Goal: Task Accomplishment & Management: Complete application form

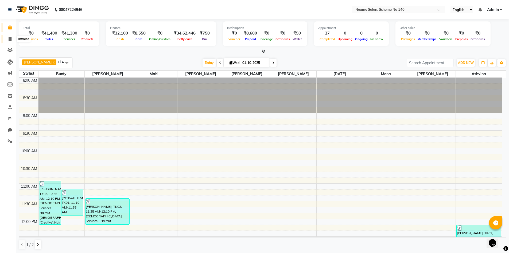
click at [8, 38] on span at bounding box center [9, 39] width 9 height 6
select select "service"
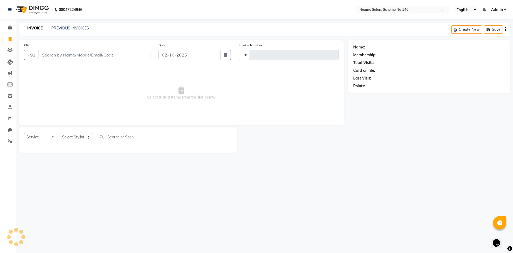
type input "3207"
select select "8098"
click at [80, 55] on input "Client" at bounding box center [95, 55] width 112 height 10
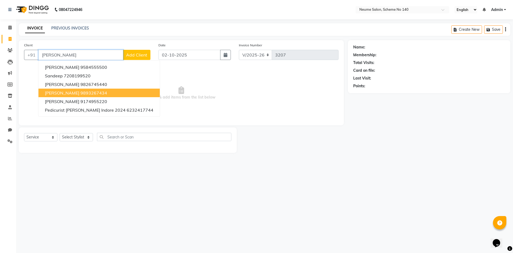
click at [80, 94] on ngb-highlight "9893267434" at bounding box center [93, 92] width 27 height 5
type input "9893267434"
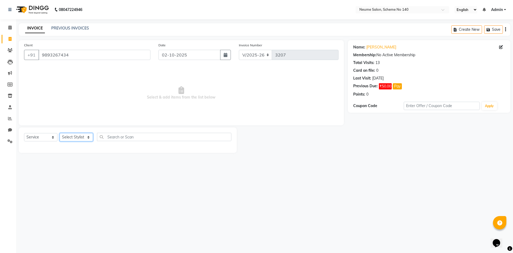
click at [71, 135] on select "Select Stylist [PERSON_NAME] Ashvina [PERSON_NAME] [DATE][PERSON_NAME] Mahi [PE…" at bounding box center [76, 137] width 33 height 8
select select "75325"
click at [60, 133] on select "Select Stylist [PERSON_NAME] Ashvina [PERSON_NAME] [DATE][PERSON_NAME] Mahi [PE…" at bounding box center [76, 137] width 33 height 8
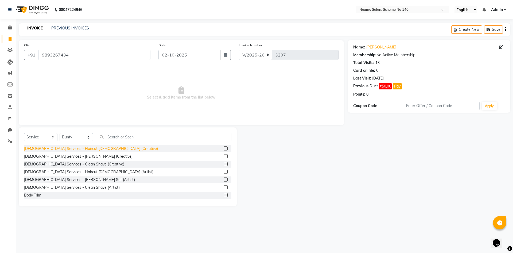
click at [88, 149] on div "[DEMOGRAPHIC_DATA] Services - Haircut [DEMOGRAPHIC_DATA] (Creative)" at bounding box center [91, 149] width 134 height 6
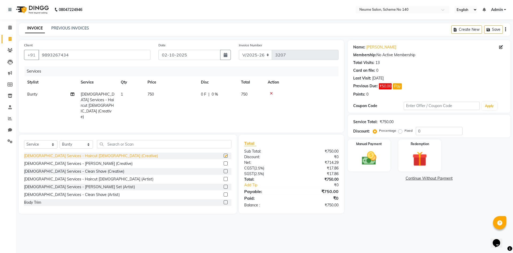
checkbox input "false"
click at [272, 94] on icon at bounding box center [271, 93] width 3 height 4
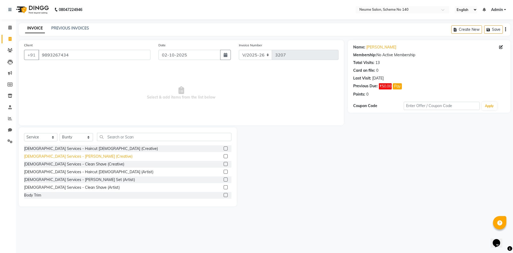
click at [61, 155] on div "[DEMOGRAPHIC_DATA] Services - [PERSON_NAME] (Creative)" at bounding box center [78, 156] width 109 height 6
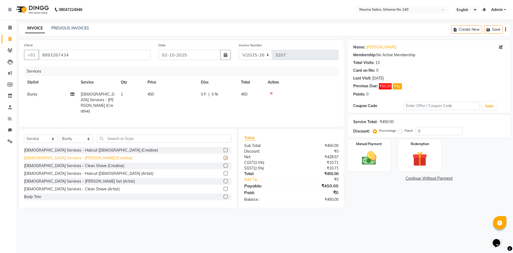
checkbox input "false"
click at [371, 149] on div "Manual Payment" at bounding box center [369, 155] width 44 height 33
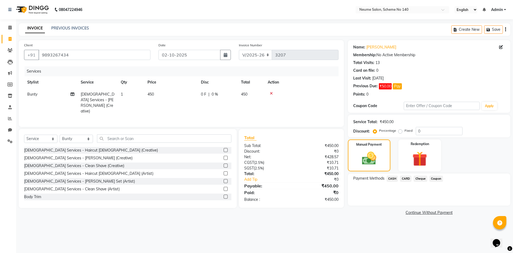
click at [394, 179] on span "CASH" at bounding box center [392, 178] width 11 height 6
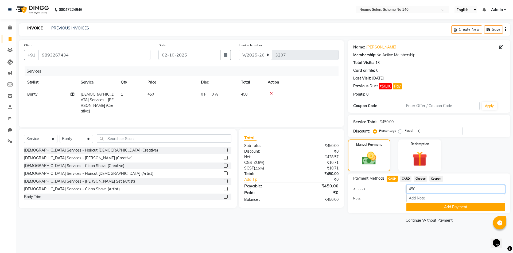
click at [422, 189] on input "450" at bounding box center [456, 189] width 99 height 8
click at [398, 86] on button "Pay" at bounding box center [397, 86] width 9 height 6
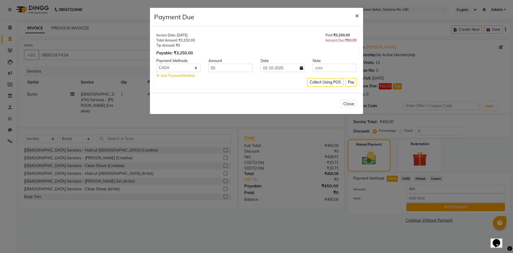
click at [358, 14] on span "×" at bounding box center [357, 15] width 4 height 8
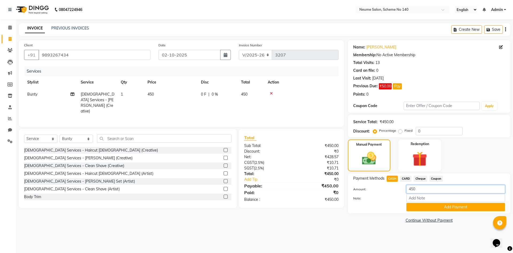
click at [422, 187] on input "450" at bounding box center [456, 189] width 99 height 8
type input "4"
type input "500"
click at [442, 205] on button "Add Payment" at bounding box center [456, 207] width 99 height 8
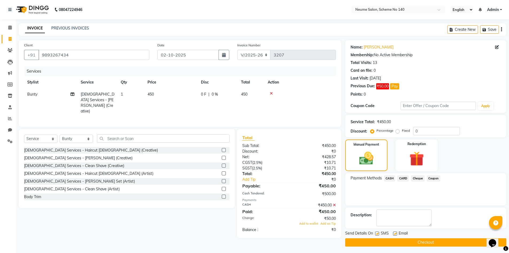
scroll to position [2, 0]
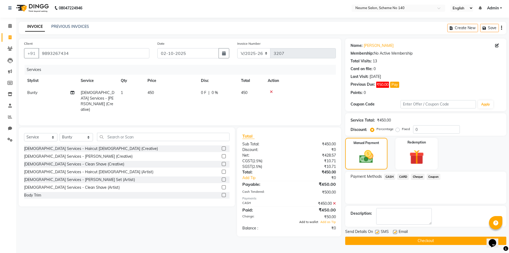
click at [315, 220] on span "Add to wallet" at bounding box center [308, 222] width 19 height 4
click at [385, 241] on button "Checkout" at bounding box center [425, 240] width 161 height 8
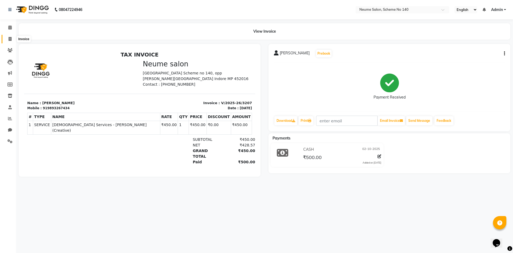
click at [9, 39] on icon at bounding box center [10, 39] width 3 height 4
select select "8098"
select select "service"
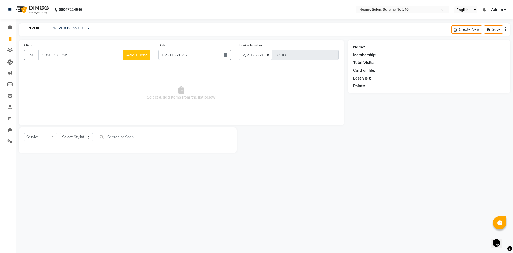
type input "9893333399"
click at [142, 55] on span "Add Client" at bounding box center [136, 54] width 21 height 5
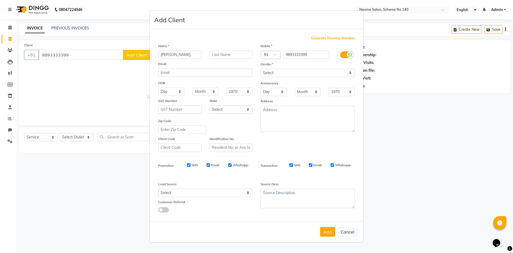
type input "[PERSON_NAME]"
click at [226, 55] on input "text" at bounding box center [231, 55] width 43 height 8
type input "[DEMOGRAPHIC_DATA]"
click at [282, 72] on select "Select [DEMOGRAPHIC_DATA] [DEMOGRAPHIC_DATA] Other Prefer Not To Say" at bounding box center [308, 73] width 94 height 8
select select "[DEMOGRAPHIC_DATA]"
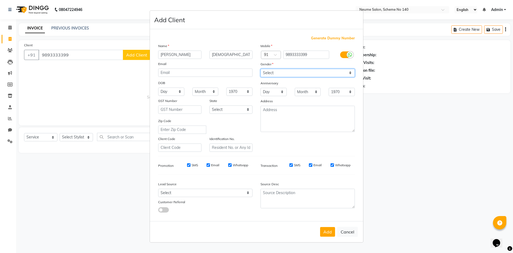
click at [261, 69] on select "Select [DEMOGRAPHIC_DATA] [DEMOGRAPHIC_DATA] Other Prefer Not To Say" at bounding box center [308, 73] width 94 height 8
click at [332, 233] on button "Add" at bounding box center [327, 232] width 15 height 10
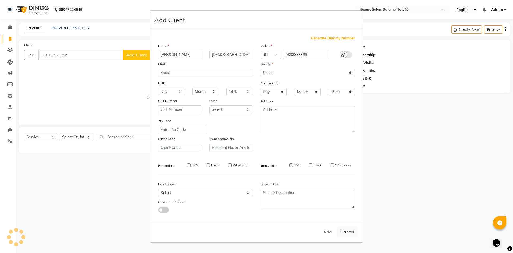
select select
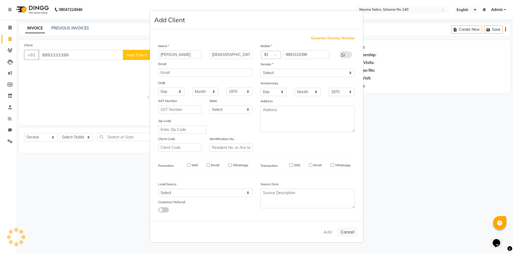
select select
checkbox input "false"
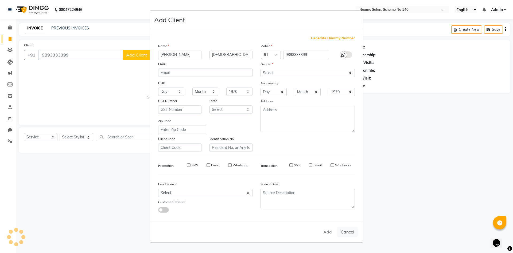
checkbox input "false"
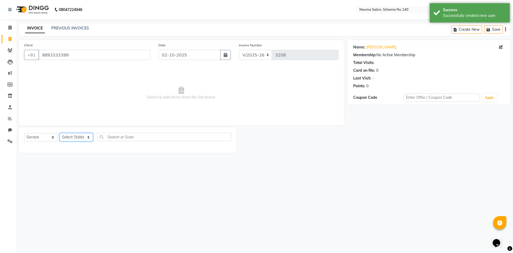
click at [75, 137] on select "Select Stylist [PERSON_NAME] Ashvina [PERSON_NAME] [DATE][PERSON_NAME] Mahi [PE…" at bounding box center [76, 137] width 33 height 8
select select "75325"
click at [60, 133] on select "Select Stylist [PERSON_NAME] Ashvina [PERSON_NAME] [DATE][PERSON_NAME] Mahi [PE…" at bounding box center [76, 137] width 33 height 8
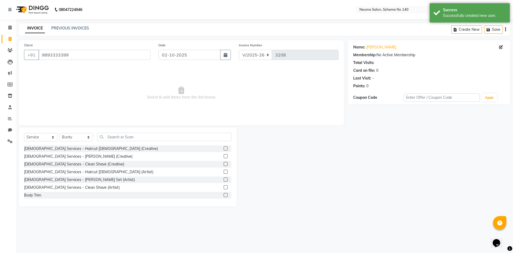
click at [93, 150] on div "[DEMOGRAPHIC_DATA] Services - Haircut [DEMOGRAPHIC_DATA] (Creative)" at bounding box center [127, 148] width 207 height 7
click at [84, 148] on div "[DEMOGRAPHIC_DATA] Services - Haircut [DEMOGRAPHIC_DATA] (Creative)" at bounding box center [91, 149] width 134 height 6
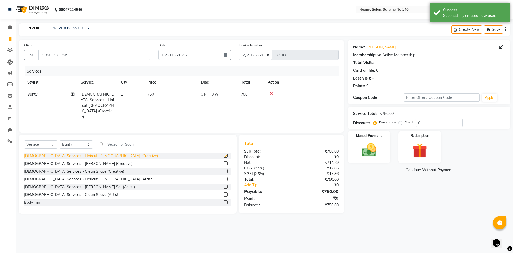
checkbox input "false"
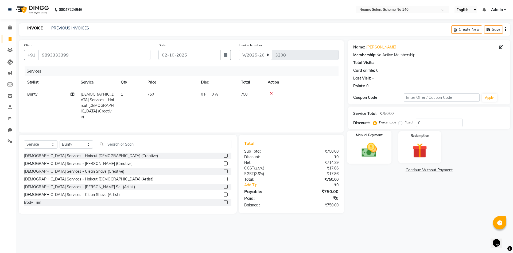
click at [363, 146] on img at bounding box center [369, 150] width 25 height 18
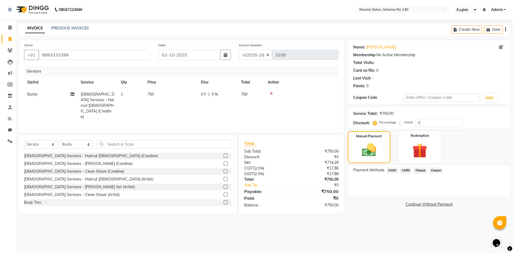
click at [395, 170] on span "CASH" at bounding box center [392, 170] width 11 height 6
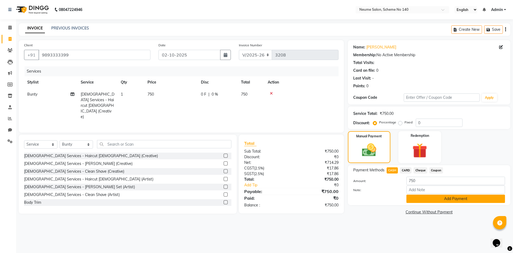
click at [438, 200] on button "Add Payment" at bounding box center [456, 198] width 99 height 8
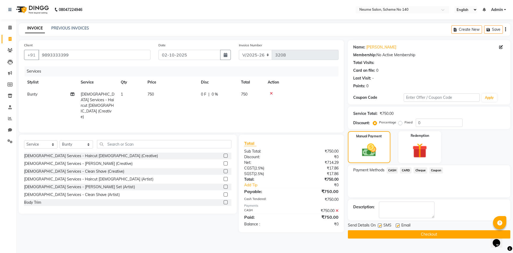
click at [407, 234] on button "Checkout" at bounding box center [429, 234] width 163 height 8
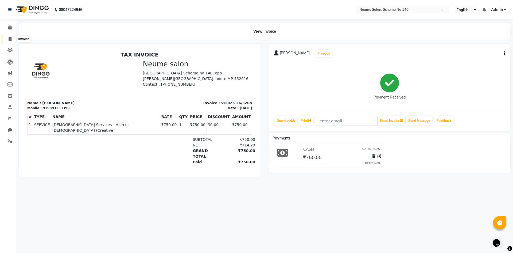
click at [9, 38] on icon at bounding box center [10, 39] width 3 height 4
select select "8098"
select select "service"
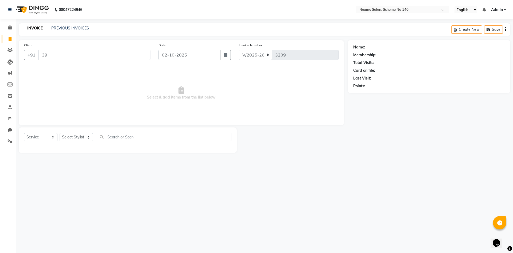
type input "3"
type input "9174085000"
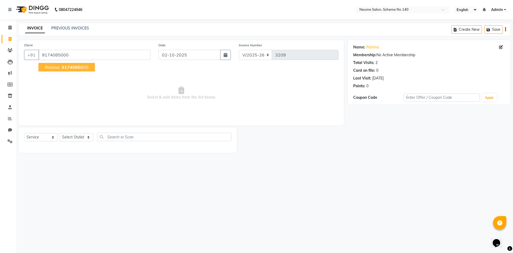
click at [54, 67] on span "Rishina" at bounding box center [52, 66] width 15 height 5
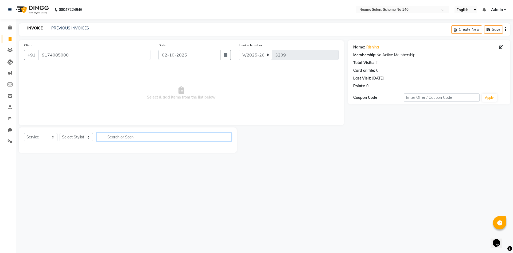
click at [112, 138] on input "text" at bounding box center [164, 137] width 134 height 8
type input "TH"
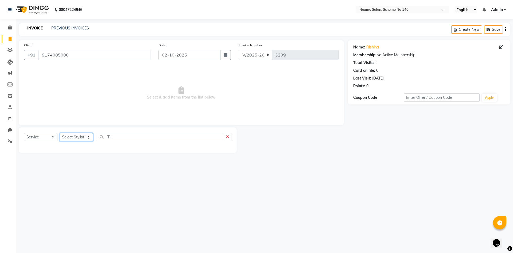
click at [88, 135] on select "Select Stylist [PERSON_NAME] Ashvina [PERSON_NAME] [DATE][PERSON_NAME] Mahi [PE…" at bounding box center [76, 137] width 33 height 8
select select "75330"
click at [60, 133] on select "Select Stylist [PERSON_NAME] Ashvina [PERSON_NAME] [DATE][PERSON_NAME] Mahi [PE…" at bounding box center [76, 137] width 33 height 8
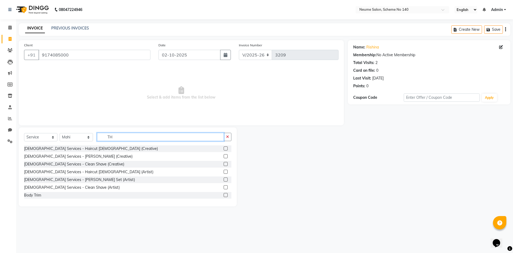
click at [121, 137] on input "TH" at bounding box center [160, 137] width 127 height 8
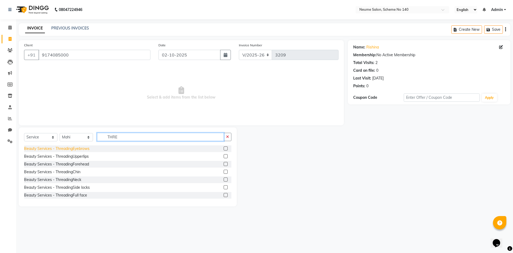
type input "THRE"
click at [74, 148] on div "Beauty Services - ThreadingEyebrows" at bounding box center [57, 149] width 66 height 6
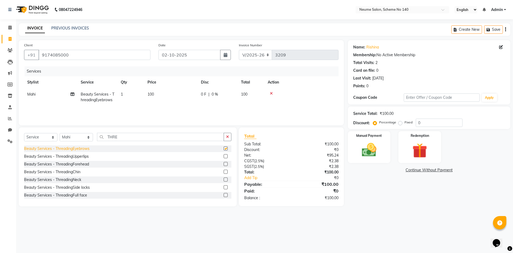
checkbox input "false"
click at [369, 142] on img at bounding box center [369, 150] width 25 height 18
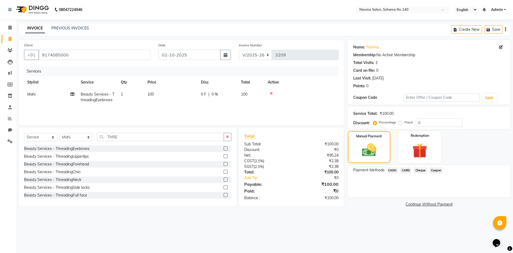
click at [392, 170] on span "CASH" at bounding box center [392, 170] width 11 height 6
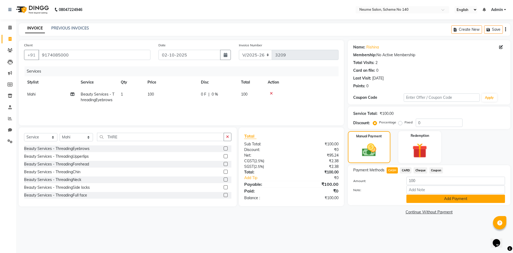
click at [426, 198] on button "Add Payment" at bounding box center [456, 198] width 99 height 8
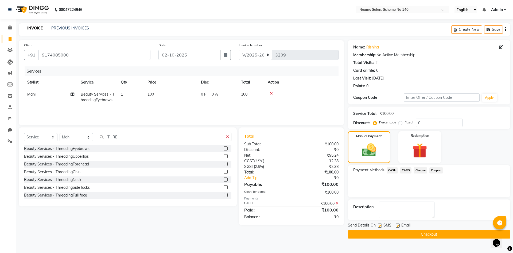
click at [436, 234] on button "Checkout" at bounding box center [429, 234] width 163 height 8
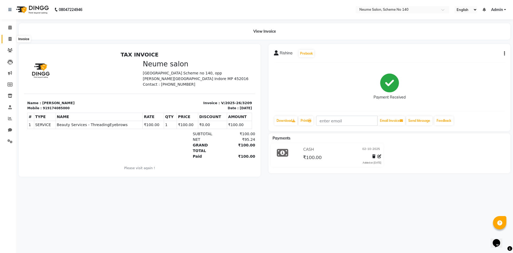
click at [11, 39] on icon at bounding box center [10, 39] width 3 height 4
select select "8098"
select select "service"
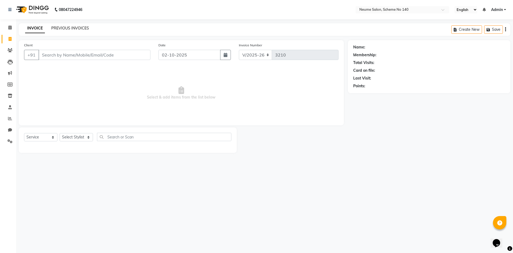
click at [72, 30] on link "PREVIOUS INVOICES" at bounding box center [70, 28] width 38 height 5
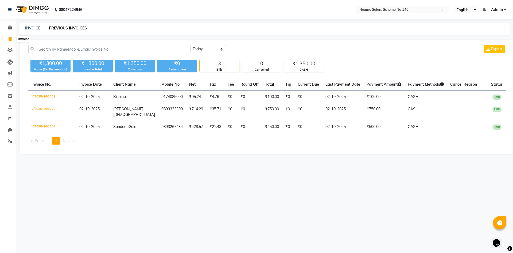
click at [10, 39] on icon at bounding box center [10, 39] width 3 height 4
select select "8098"
select select "service"
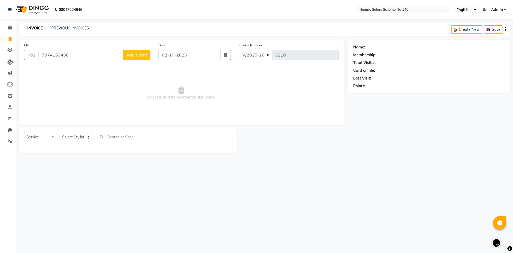
type input "7974153468"
click at [138, 56] on span "Add Client" at bounding box center [136, 54] width 21 height 5
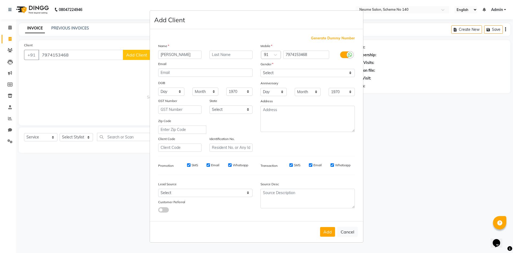
type input "[PERSON_NAME]"
click at [213, 53] on input "text" at bounding box center [231, 55] width 43 height 8
type input "mittal"
click at [280, 71] on select "Select [DEMOGRAPHIC_DATA] [DEMOGRAPHIC_DATA] Other Prefer Not To Say" at bounding box center [308, 73] width 94 height 8
select select "[DEMOGRAPHIC_DATA]"
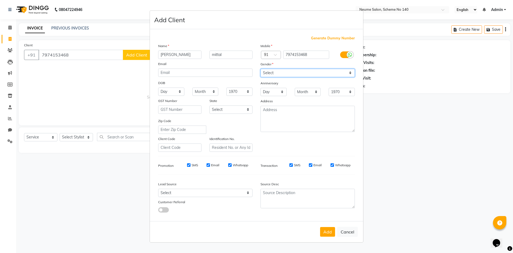
click at [261, 69] on select "Select [DEMOGRAPHIC_DATA] [DEMOGRAPHIC_DATA] Other Prefer Not To Say" at bounding box center [308, 73] width 94 height 8
click at [330, 232] on button "Add" at bounding box center [327, 232] width 15 height 10
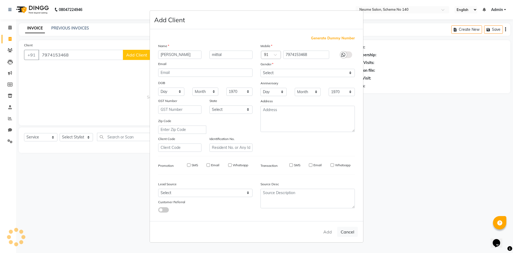
select select
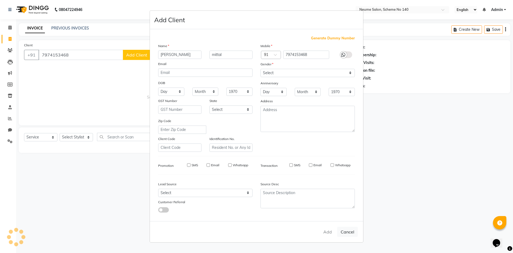
select select
checkbox input "false"
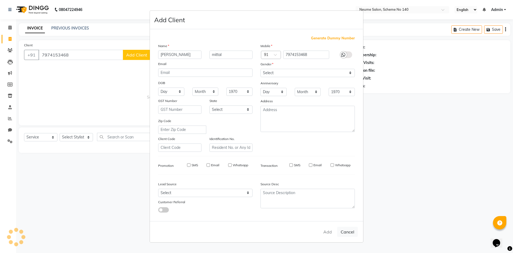
checkbox input "false"
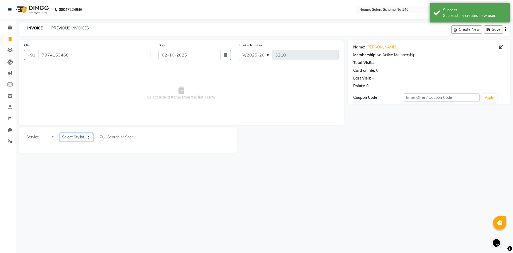
click at [73, 136] on select "Select Stylist [PERSON_NAME] Ashvina [PERSON_NAME] [DATE][PERSON_NAME] Mahi [PE…" at bounding box center [76, 137] width 33 height 8
select select "75325"
click at [60, 133] on select "Select Stylist [PERSON_NAME] Ashvina [PERSON_NAME] [DATE][PERSON_NAME] Mahi [PE…" at bounding box center [76, 137] width 33 height 8
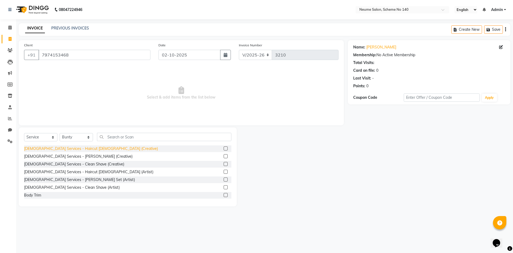
click at [84, 149] on div "[DEMOGRAPHIC_DATA] Services - Haircut [DEMOGRAPHIC_DATA] (Creative)" at bounding box center [91, 149] width 134 height 6
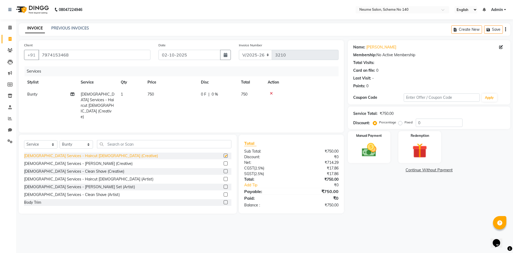
checkbox input "false"
